Goal: Contribute content: Add original content to the website for others to see

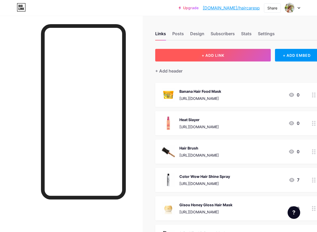
click at [245, 56] on button "+ ADD LINK" at bounding box center [213, 55] width 116 height 13
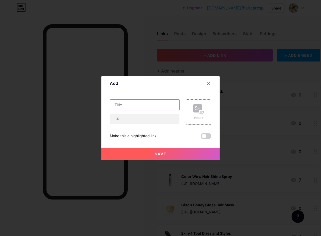
click at [152, 103] on input "text" at bounding box center [144, 105] width 69 height 11
paste input "Hairspray"
click at [144, 102] on input "Hairspray" at bounding box center [144, 105] width 69 height 11
paste input "Living proof Style"
click at [144, 106] on input "Hairspray Living proof Style" at bounding box center [144, 105] width 69 height 11
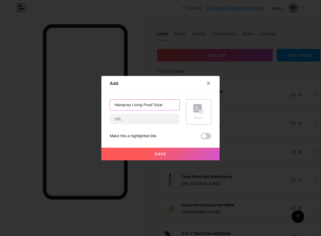
type input "Hairspray Living Proof Style"
click at [208, 114] on div "Picture" at bounding box center [198, 111] width 25 height 25
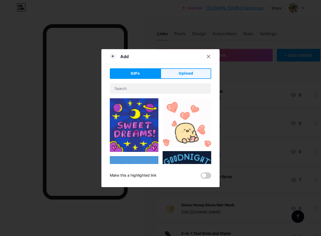
click at [199, 74] on button "Upload" at bounding box center [186, 73] width 51 height 11
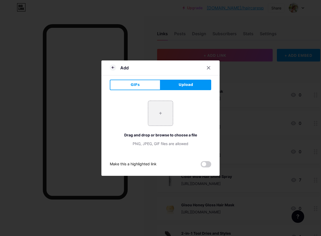
click at [160, 100] on div "+ Drag and drop or browse to choose a file PNG, JPEG, GIF files are allowed" at bounding box center [161, 123] width 102 height 58
click at [163, 112] on input "file" at bounding box center [160, 113] width 25 height 25
type input "C:\fakepath\61TBXxoVBgL._SX522_.jpg"
click at [49, 23] on div at bounding box center [160, 118] width 321 height 236
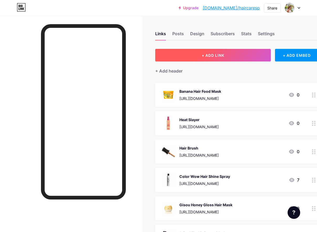
click at [207, 61] on button "+ ADD LINK" at bounding box center [213, 55] width 116 height 13
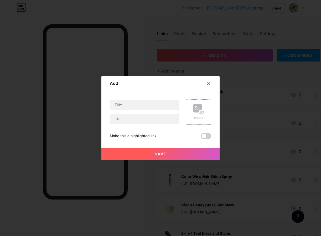
click at [202, 110] on rect at bounding box center [198, 108] width 8 height 8
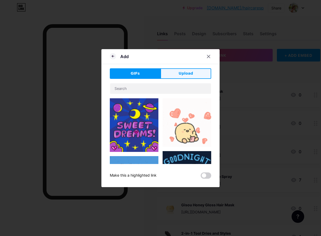
click at [176, 74] on button "Upload" at bounding box center [186, 73] width 51 height 11
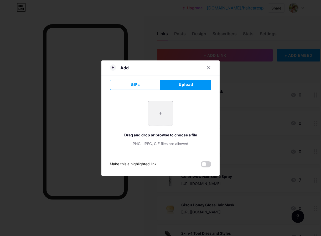
click at [170, 110] on input "file" at bounding box center [160, 113] width 25 height 25
type input "C:\fakepath\61TBXxoVBgL._SX522_.jpg"
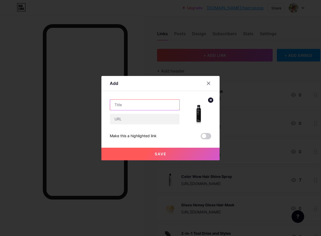
click at [149, 108] on input "text" at bounding box center [144, 105] width 69 height 11
paste input "Hairspray"
click at [151, 102] on input "Hairspray" at bounding box center [144, 105] width 69 height 11
paste input "Living proof Style"
click at [145, 104] on input "Hairspray Living proof Style" at bounding box center [144, 105] width 69 height 11
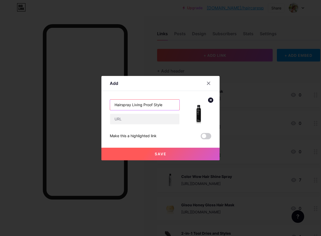
type input "Hairspray Living Proof Style"
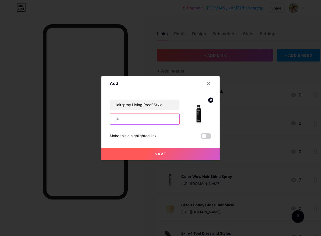
drag, startPoint x: 142, startPoint y: 114, endPoint x: 142, endPoint y: 117, distance: 2.9
click at [142, 115] on input "text" at bounding box center [144, 119] width 69 height 11
paste input "[URL][DOMAIN_NAME]"
type input "[URL][DOMAIN_NAME]"
click at [138, 155] on button "Save" at bounding box center [161, 154] width 118 height 13
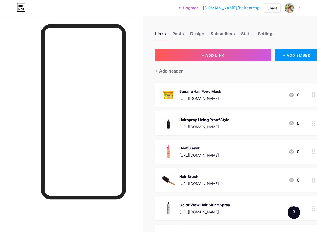
drag, startPoint x: 307, startPoint y: 122, endPoint x: 301, endPoint y: 93, distance: 29.6
drag, startPoint x: 286, startPoint y: 78, endPoint x: 284, endPoint y: 75, distance: 3.9
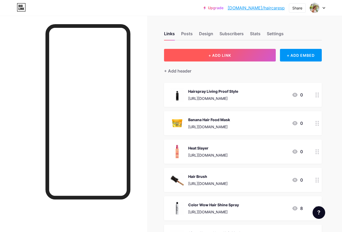
click at [252, 54] on button "+ ADD LINK" at bounding box center [220, 55] width 112 height 13
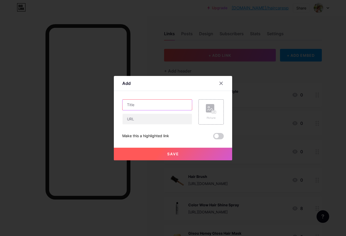
click at [170, 108] on input "text" at bounding box center [157, 105] width 69 height 11
paste input "[PERSON_NAME] [PERSON_NAME] Brush"
type input "[PERSON_NAME] [PERSON_NAME] Brush"
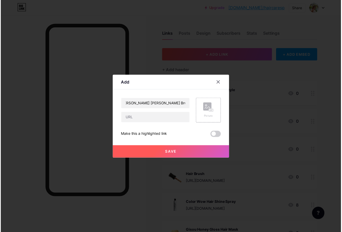
scroll to position [0, 0]
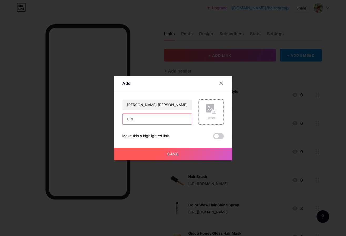
click at [176, 122] on input "text" at bounding box center [157, 119] width 69 height 11
paste input "[URL][DOMAIN_NAME]"
type input "[URL][DOMAIN_NAME]"
click at [220, 117] on div "Picture" at bounding box center [211, 111] width 25 height 25
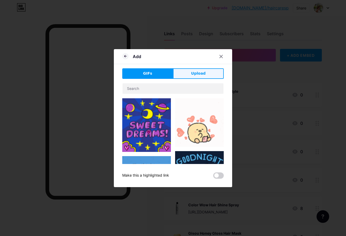
click at [198, 79] on div "GIFs Upload Content YouTube Play YouTube video without leaving your page. ADD V…" at bounding box center [173, 123] width 102 height 110
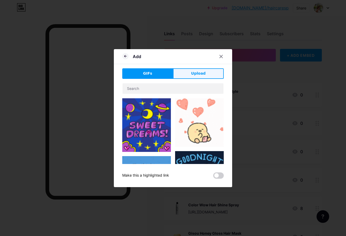
click at [177, 70] on button "Upload" at bounding box center [198, 73] width 51 height 11
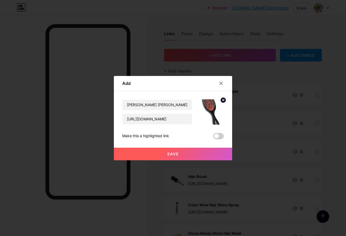
click at [225, 101] on circle at bounding box center [223, 100] width 6 height 6
click at [216, 109] on icon at bounding box center [211, 109] width 11 height 10
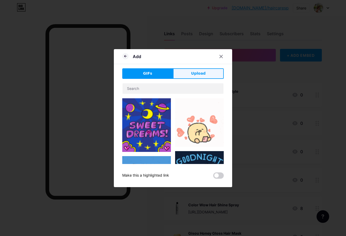
click at [215, 72] on button "Upload" at bounding box center [198, 73] width 51 height 11
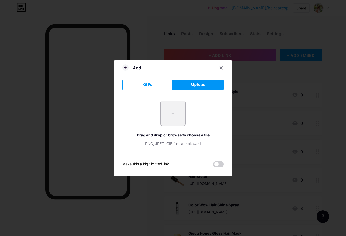
click at [168, 113] on input "file" at bounding box center [173, 113] width 25 height 25
type input "C:\fakepath\[PERSON_NAME] Rõ ràng và Đơn giản Tính năng Nội thất Sản [PERSON_NA…"
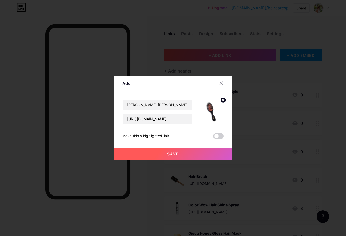
click at [175, 156] on span "Save" at bounding box center [173, 154] width 12 height 4
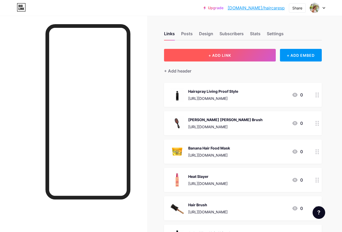
click at [252, 56] on button "+ ADD LINK" at bounding box center [220, 55] width 112 height 13
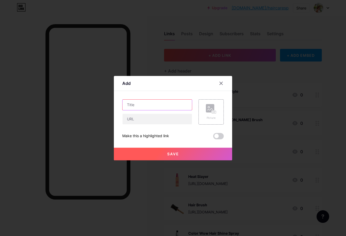
click at [170, 105] on input "text" at bounding box center [157, 105] width 69 height 11
paste input "Hair Barrettes"
click at [174, 107] on input "Hair Barrettes" at bounding box center [157, 105] width 69 height 11
paste input "Classic"
click at [172, 101] on input "Hair Barrettes Classic" at bounding box center [157, 105] width 69 height 11
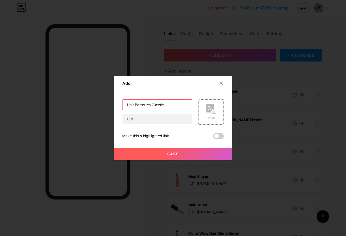
paste input "Hair Clips"
type input "Hair Barrettes Classic Hair Clips"
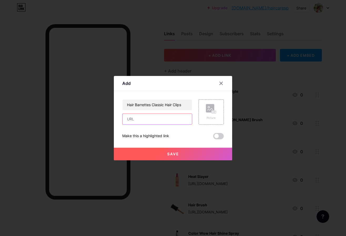
click at [160, 120] on input "text" at bounding box center [157, 119] width 69 height 11
paste input "[URL][DOMAIN_NAME]"
type input "[URL][DOMAIN_NAME]"
click at [189, 150] on button "Save" at bounding box center [173, 154] width 118 height 13
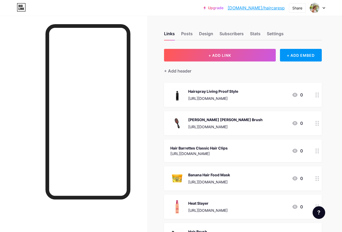
click at [245, 152] on div "Hair Barrettes Classic Hair Clips [URL][DOMAIN_NAME] 0" at bounding box center [236, 151] width 133 height 12
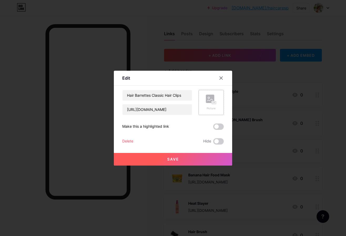
click at [223, 103] on div "Picture" at bounding box center [211, 102] width 25 height 25
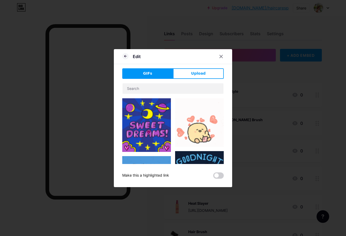
click at [189, 68] on div "Edit GIFs Upload Content YouTube Play YouTube video without leaving your page. …" at bounding box center [173, 118] width 118 height 138
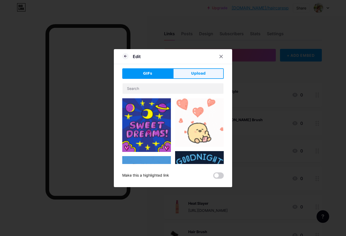
click at [189, 73] on button "Upload" at bounding box center [198, 73] width 51 height 11
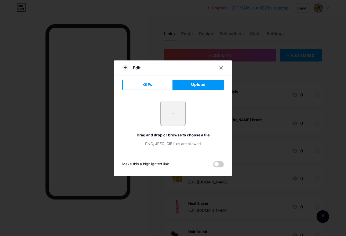
click at [171, 111] on input "file" at bounding box center [173, 113] width 25 height 25
type input "C:\fakepath\[PERSON_NAME] Rõ ràng và Đơn giản Tính năng Nội thất Sản [PERSON_NA…"
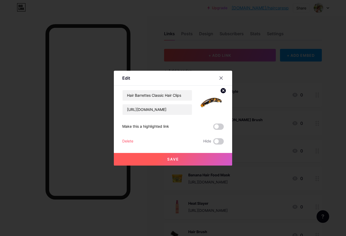
click at [180, 160] on button "Save" at bounding box center [173, 159] width 118 height 13
